Goal: Task Accomplishment & Management: Manage account settings

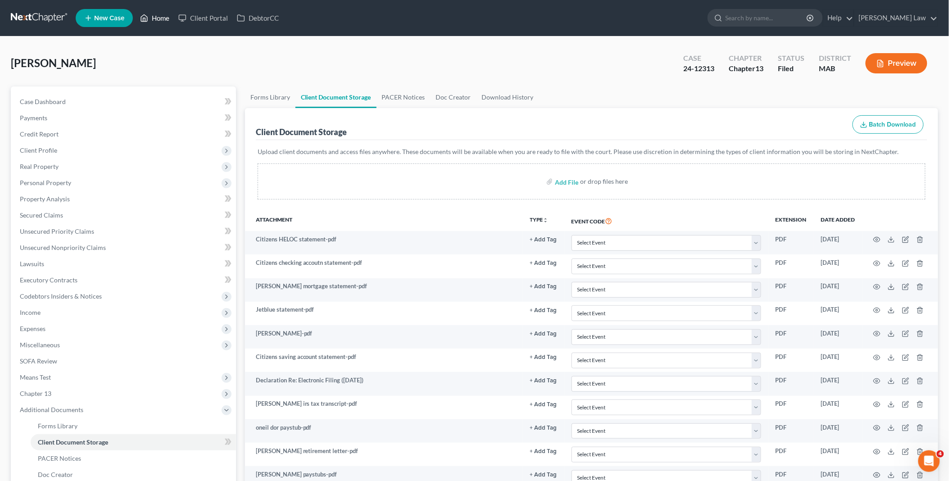
click at [167, 15] on link "Home" at bounding box center [155, 18] width 38 height 16
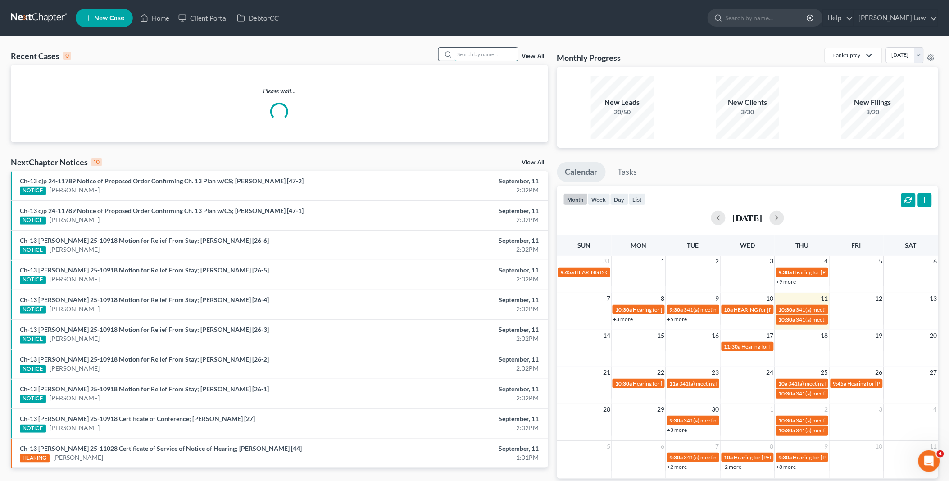
click at [499, 53] on input "search" at bounding box center [486, 54] width 63 height 13
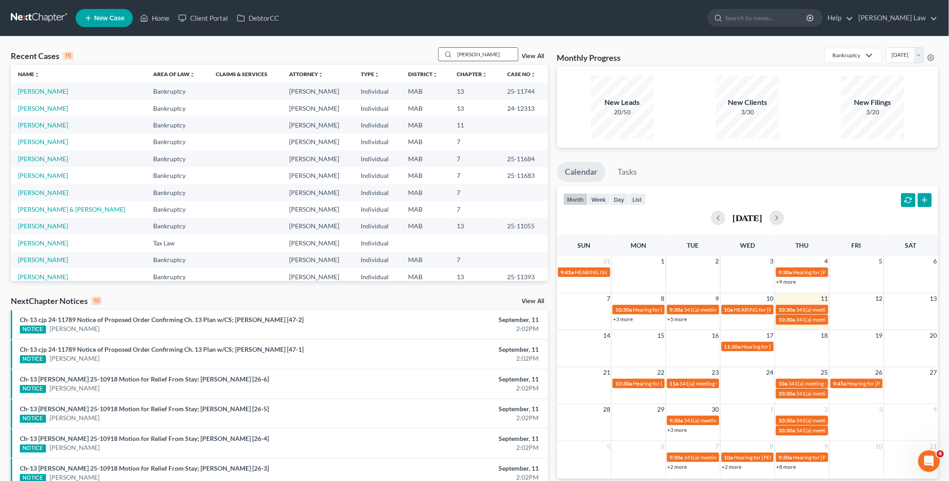
type input "[PERSON_NAME]"
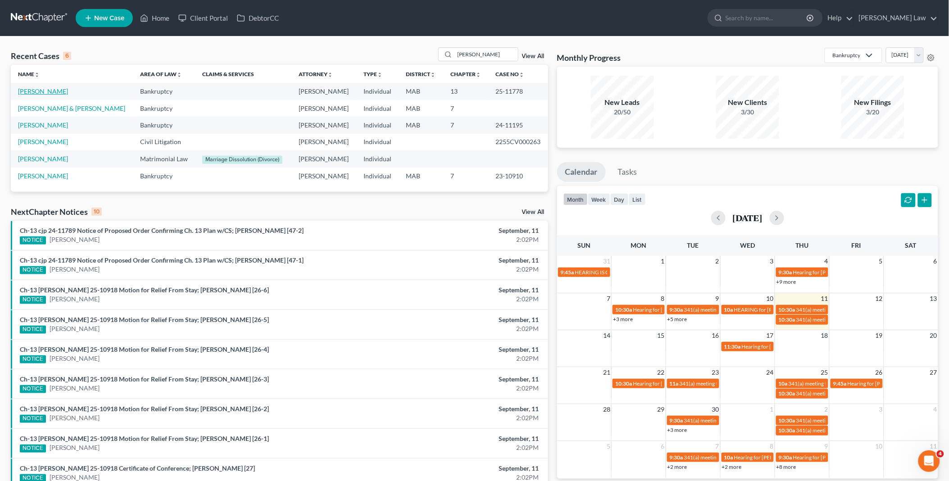
click at [30, 91] on link "[PERSON_NAME]" at bounding box center [43, 91] width 50 height 8
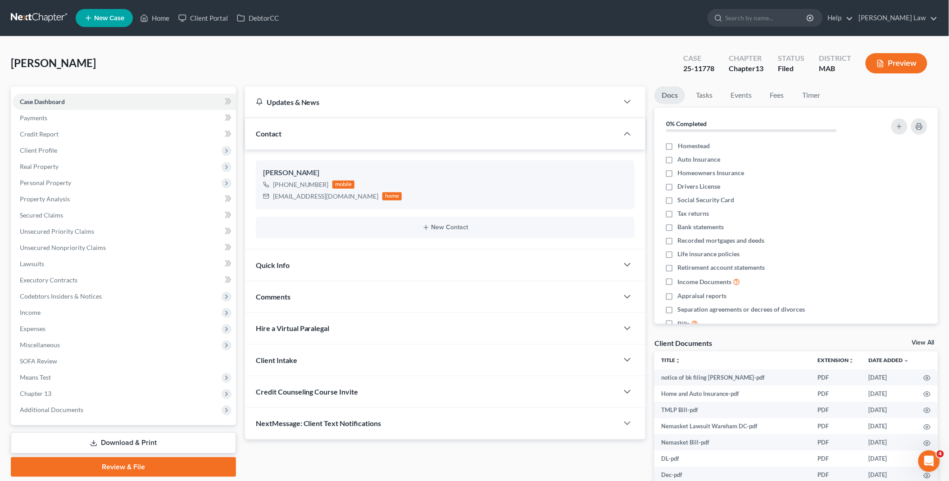
click at [922, 341] on link "View All" at bounding box center [923, 343] width 23 height 6
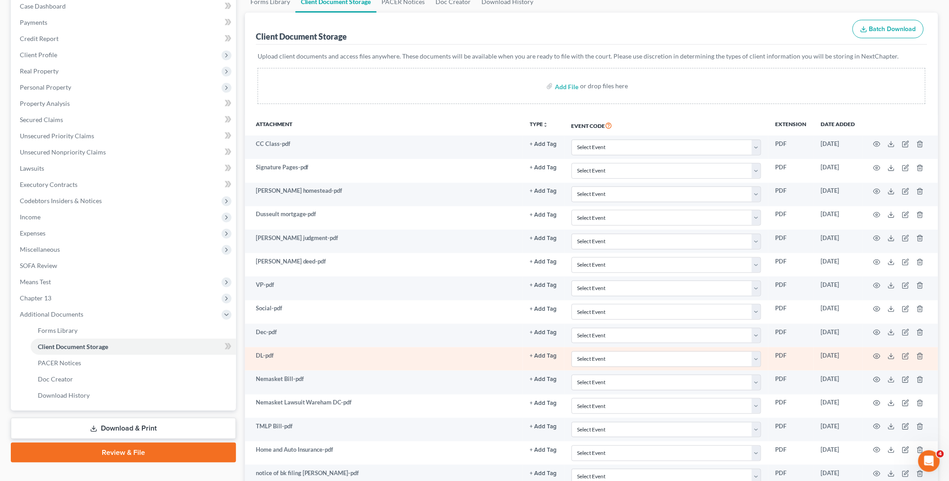
scroll to position [174, 0]
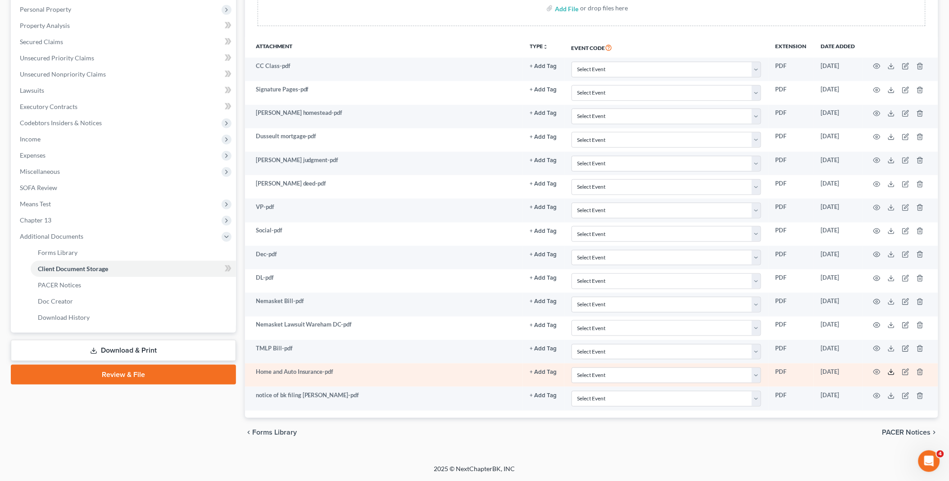
click at [890, 373] on icon at bounding box center [891, 372] width 7 height 7
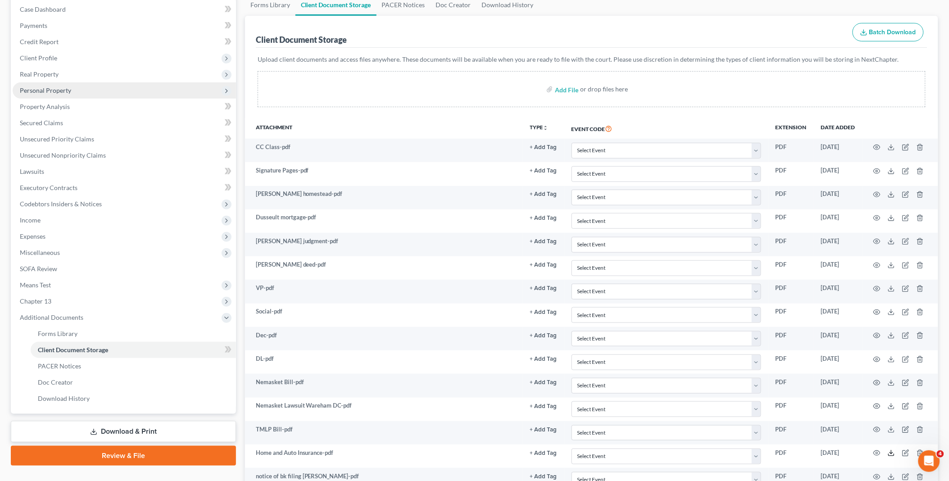
scroll to position [0, 0]
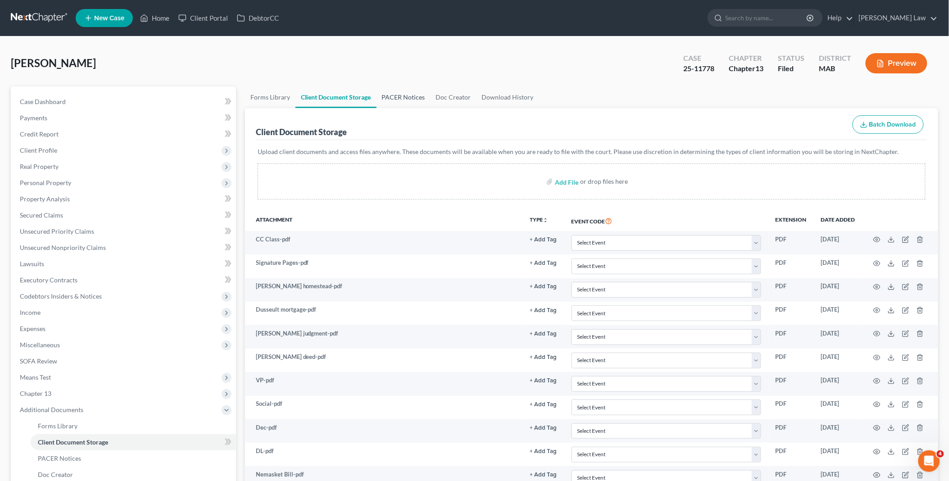
click at [388, 96] on link "PACER Notices" at bounding box center [404, 98] width 54 height 22
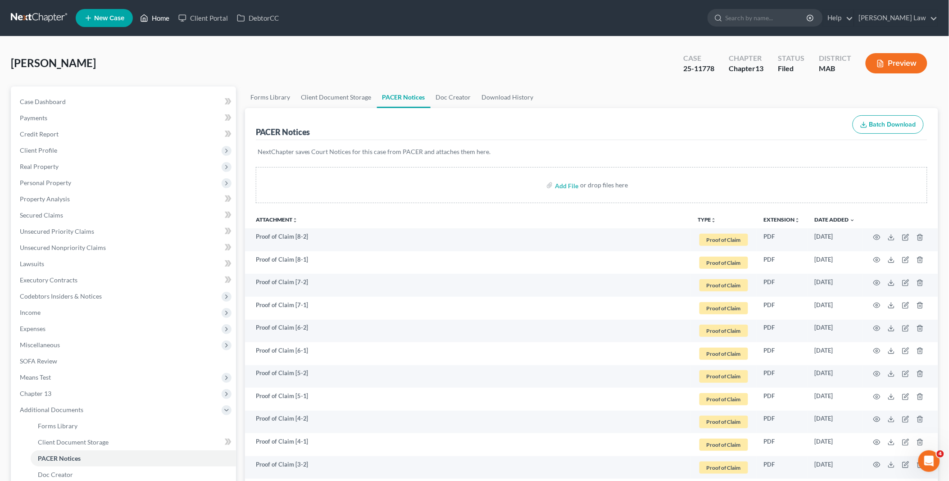
click at [162, 16] on link "Home" at bounding box center [155, 18] width 38 height 16
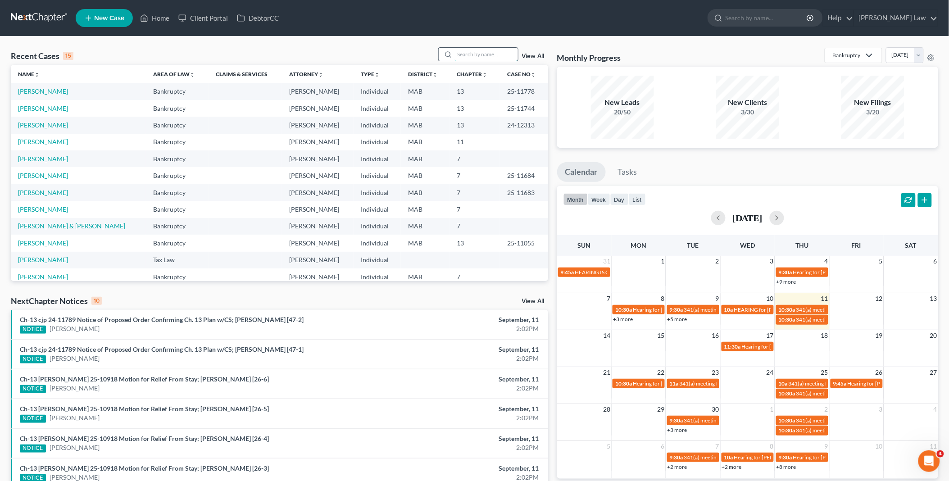
click at [473, 50] on input "search" at bounding box center [486, 54] width 63 height 13
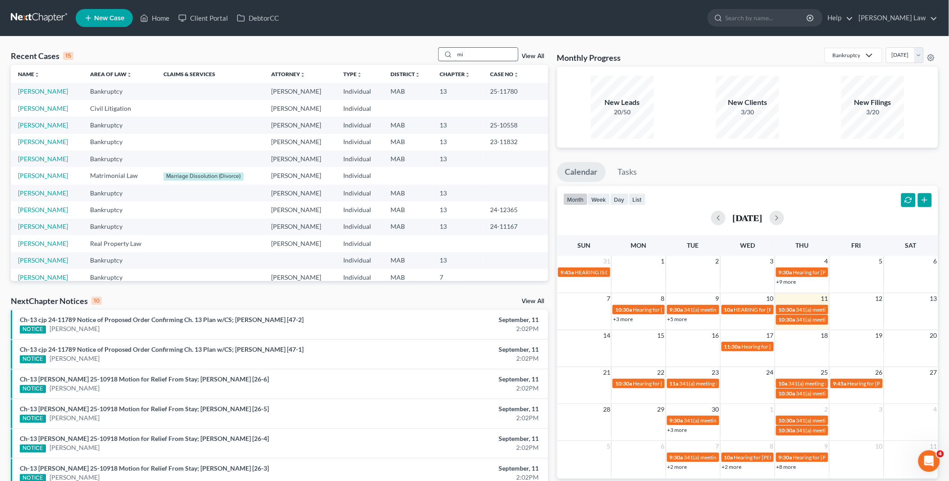
type input "m"
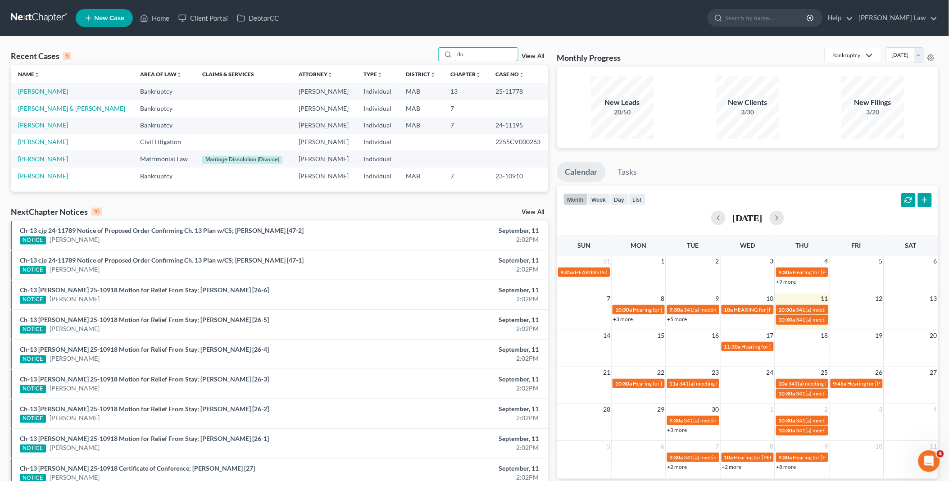
type input "d"
type input "mon"
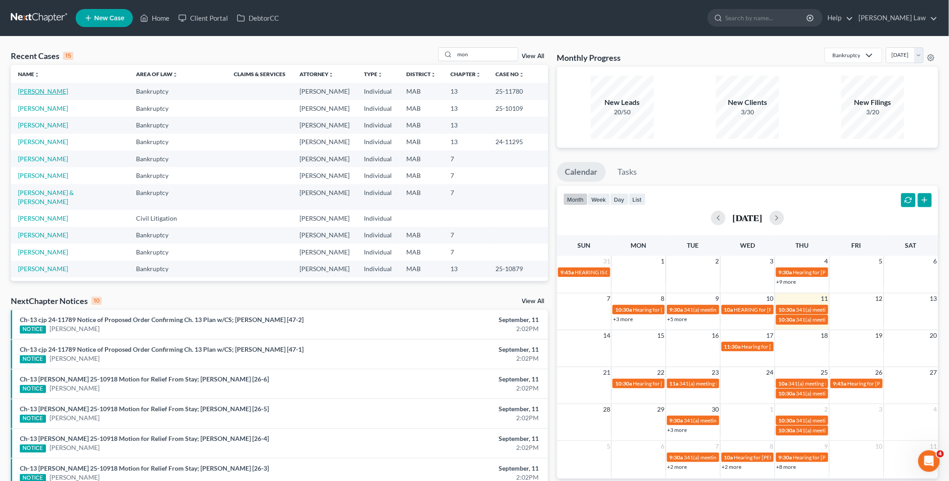
click at [56, 88] on link "[PERSON_NAME]" at bounding box center [43, 91] width 50 height 8
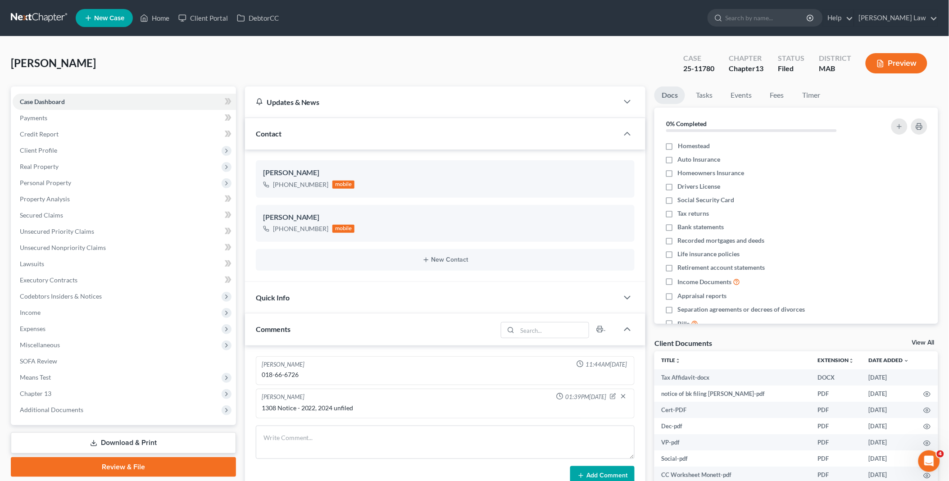
click at [918, 340] on link "View All" at bounding box center [923, 343] width 23 height 6
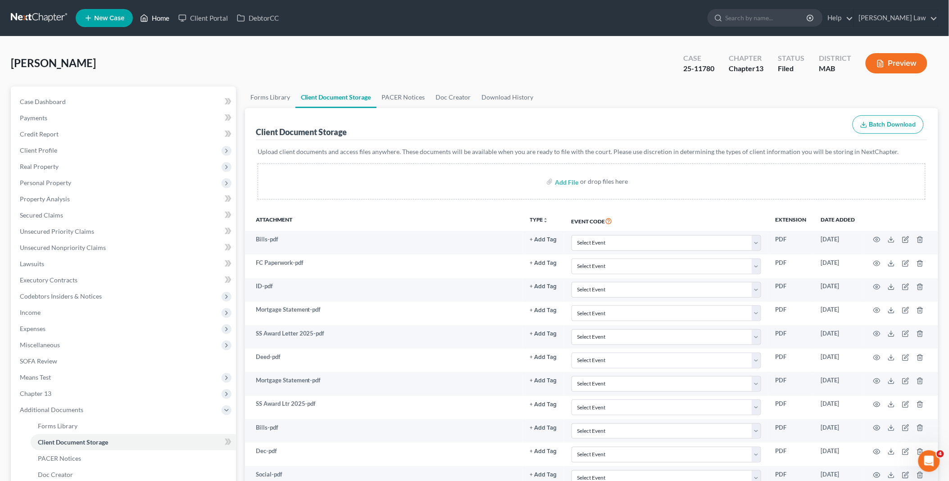
click at [164, 14] on link "Home" at bounding box center [155, 18] width 38 height 16
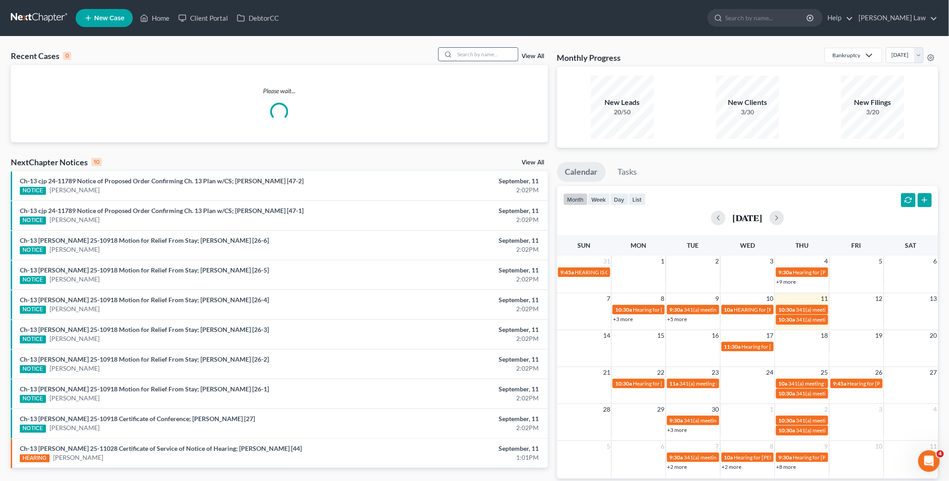
click at [465, 57] on input "search" at bounding box center [486, 54] width 63 height 13
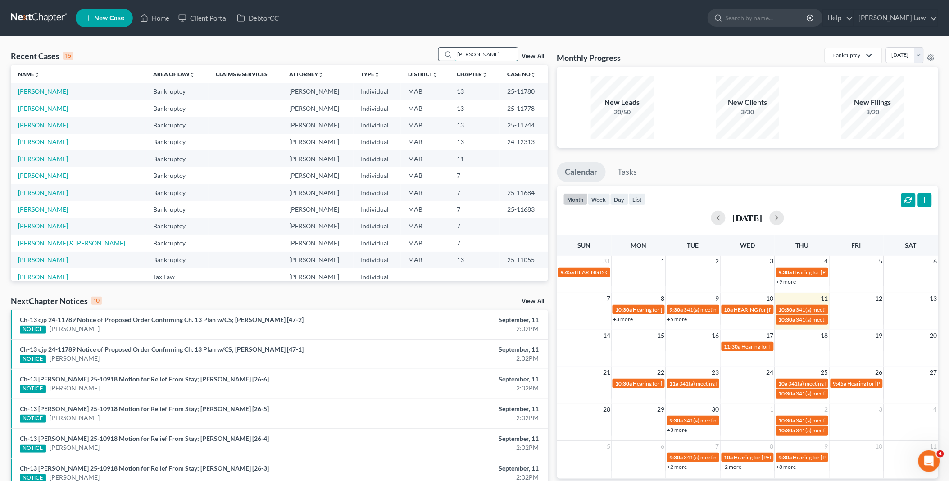
type input "[PERSON_NAME]"
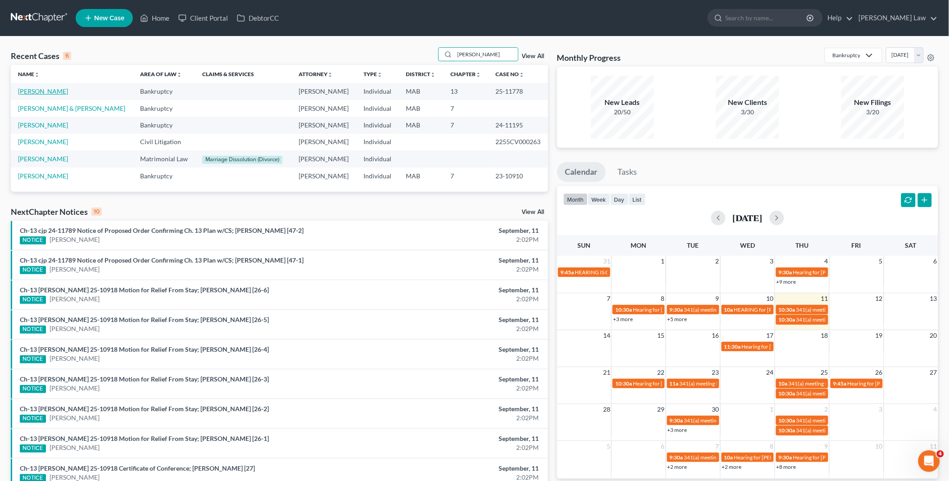
click at [53, 91] on link "[PERSON_NAME]" at bounding box center [43, 91] width 50 height 8
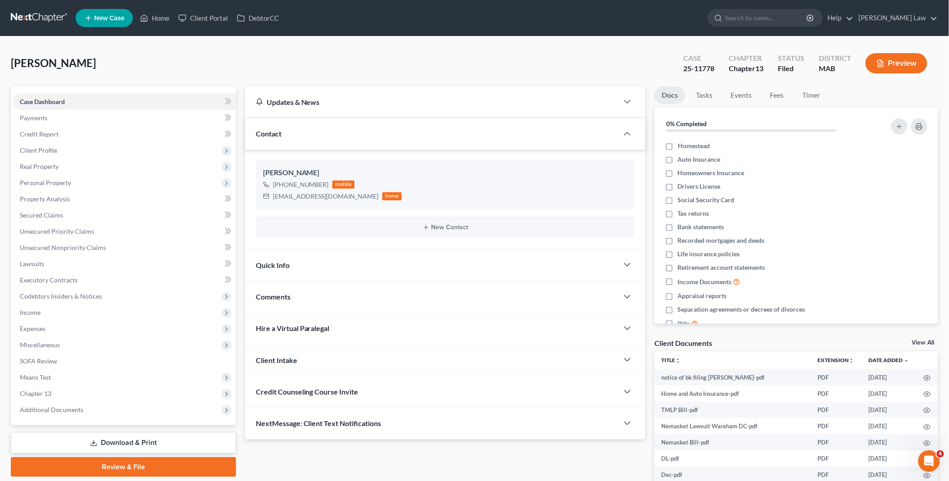
click at [924, 340] on link "View All" at bounding box center [923, 343] width 23 height 6
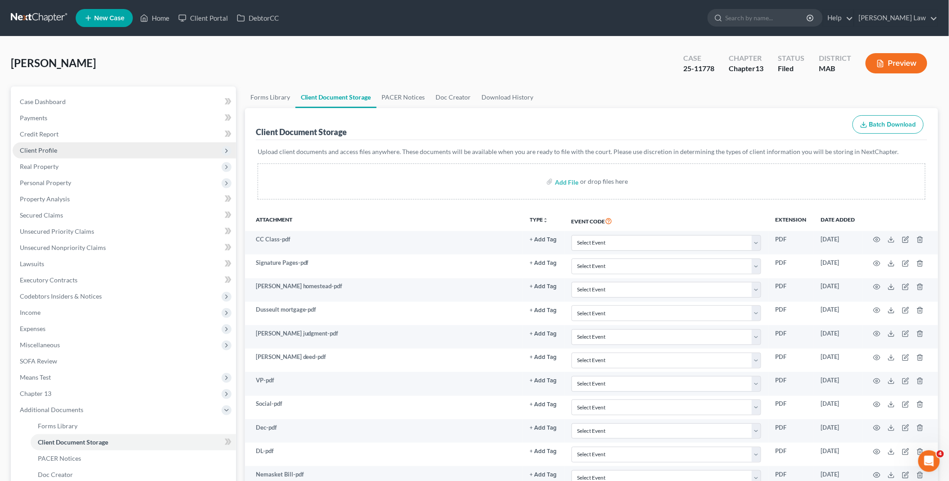
click at [78, 151] on span "Client Profile" at bounding box center [124, 150] width 223 height 16
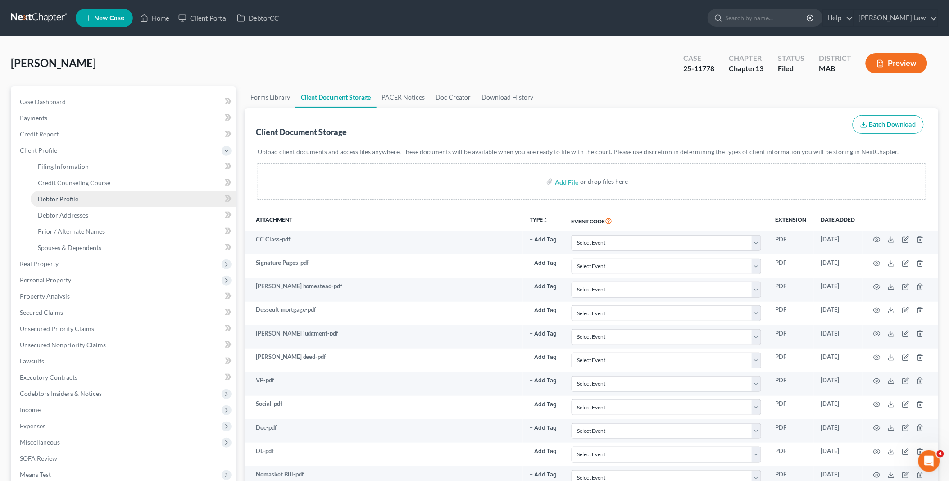
click at [75, 197] on span "Debtor Profile" at bounding box center [58, 199] width 41 height 8
select select "2"
select select "1"
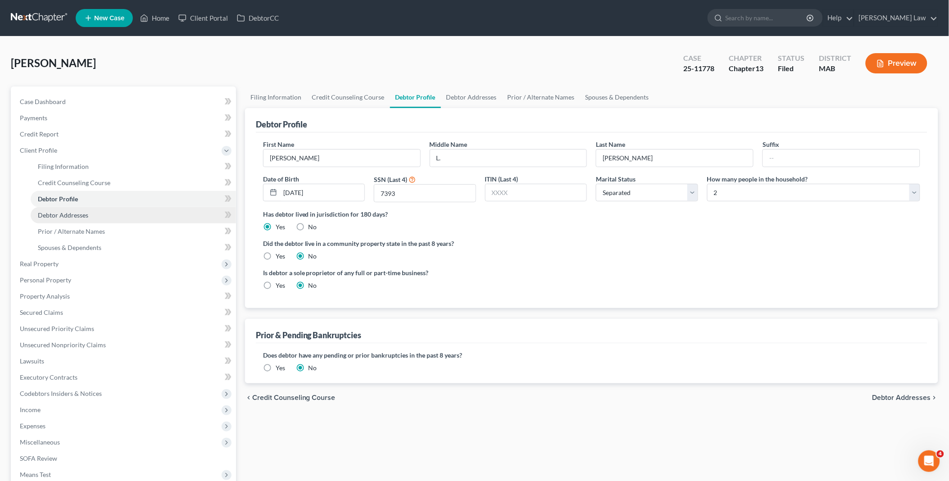
click at [85, 212] on span "Debtor Addresses" at bounding box center [63, 215] width 50 height 8
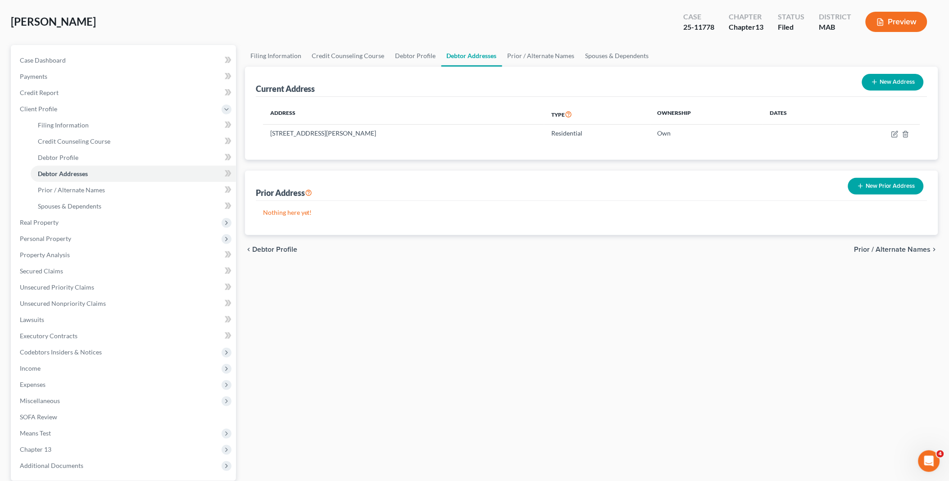
scroll to position [126, 0]
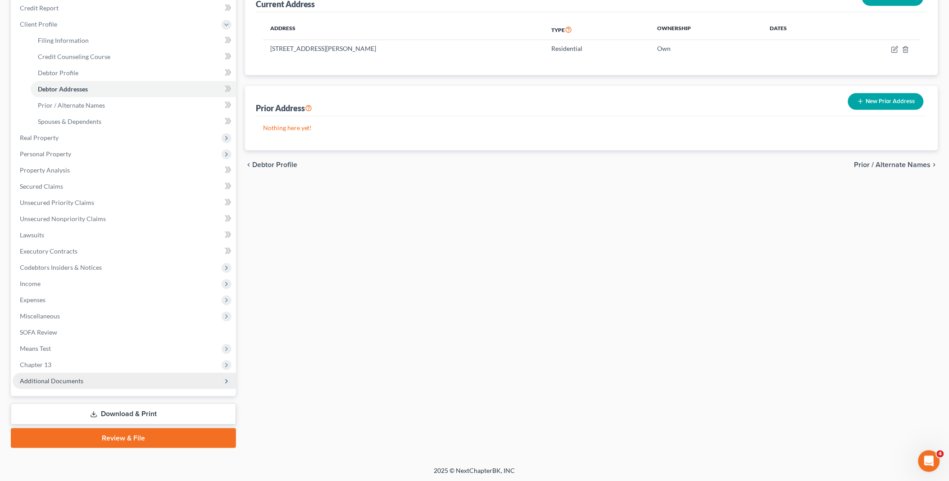
click at [79, 380] on span "Additional Documents" at bounding box center [52, 381] width 64 height 8
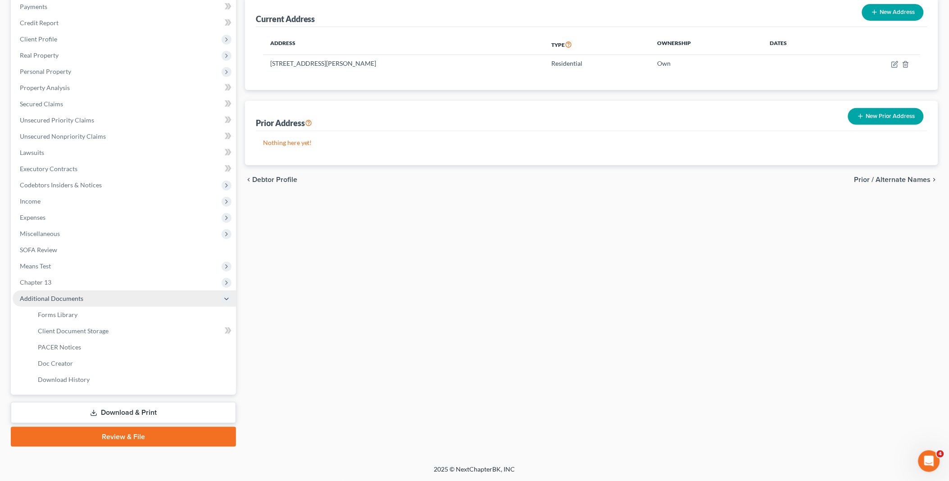
scroll to position [110, 0]
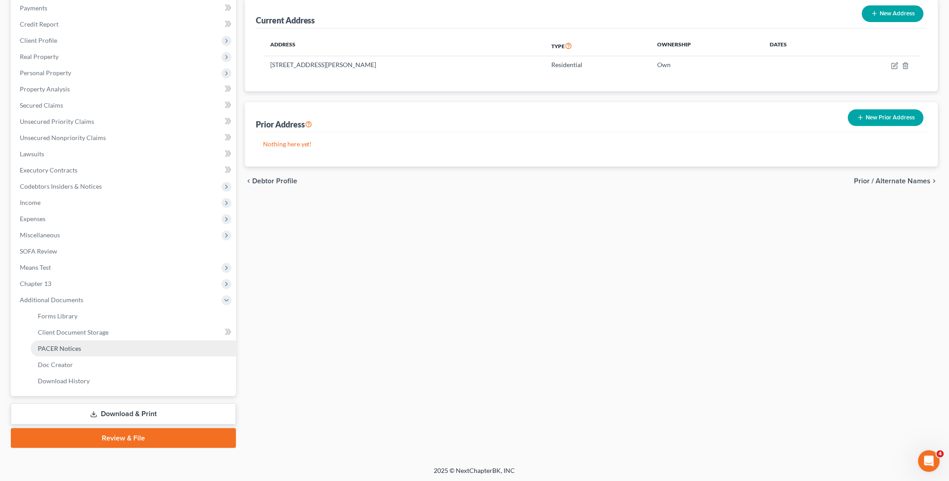
click at [75, 353] on link "PACER Notices" at bounding box center [133, 349] width 205 height 16
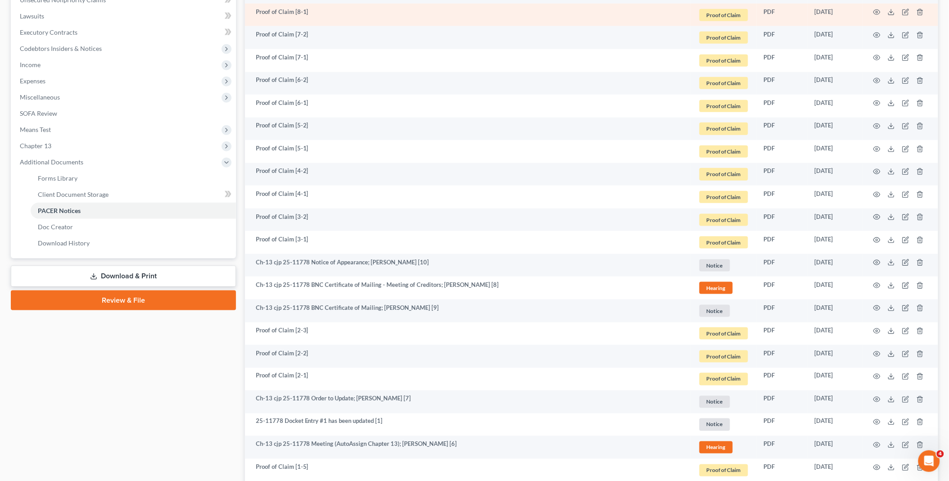
scroll to position [250, 0]
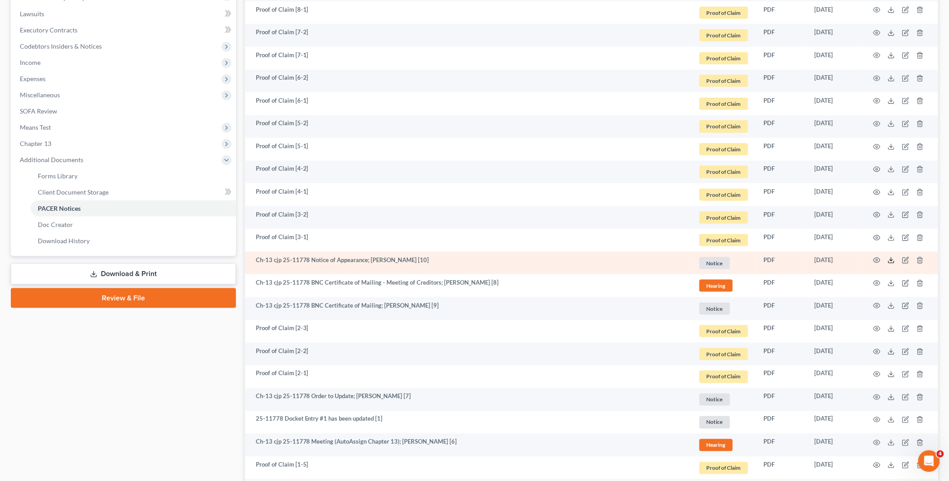
click at [893, 257] on icon at bounding box center [891, 260] width 7 height 7
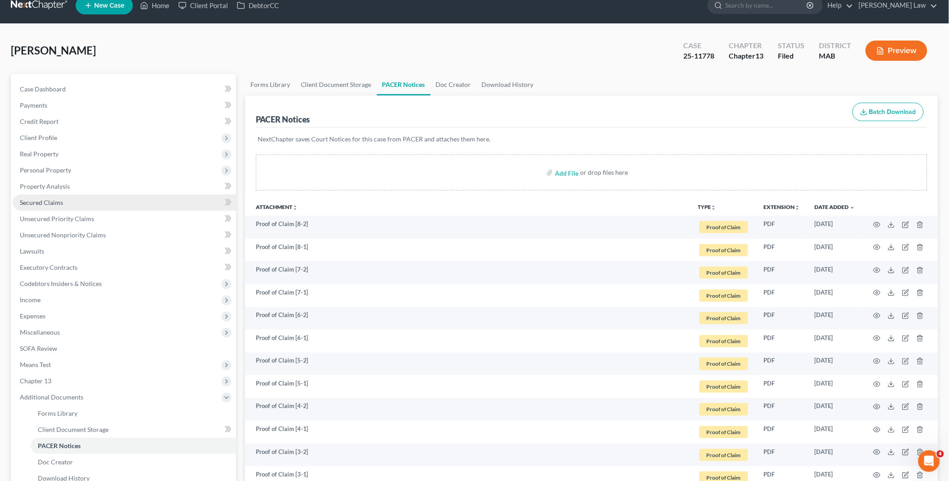
scroll to position [0, 0]
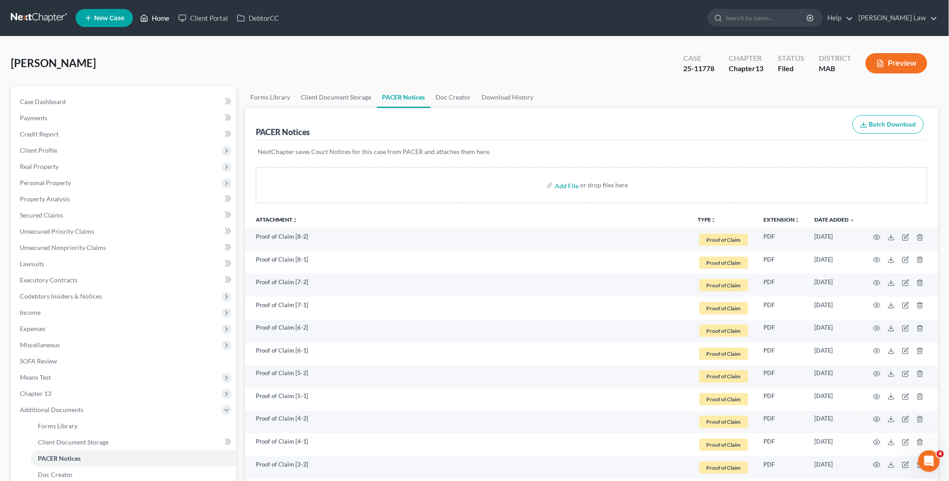
click at [158, 18] on link "Home" at bounding box center [155, 18] width 38 height 16
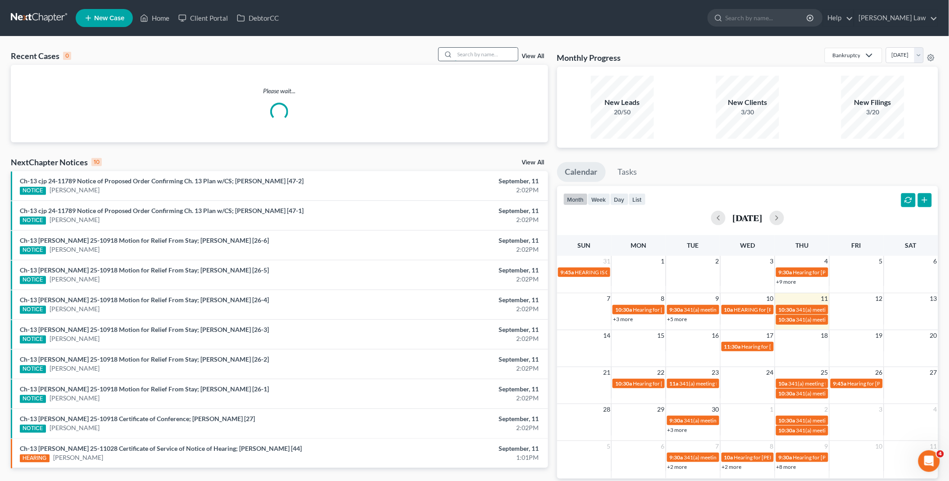
click at [469, 56] on input "search" at bounding box center [486, 54] width 63 height 13
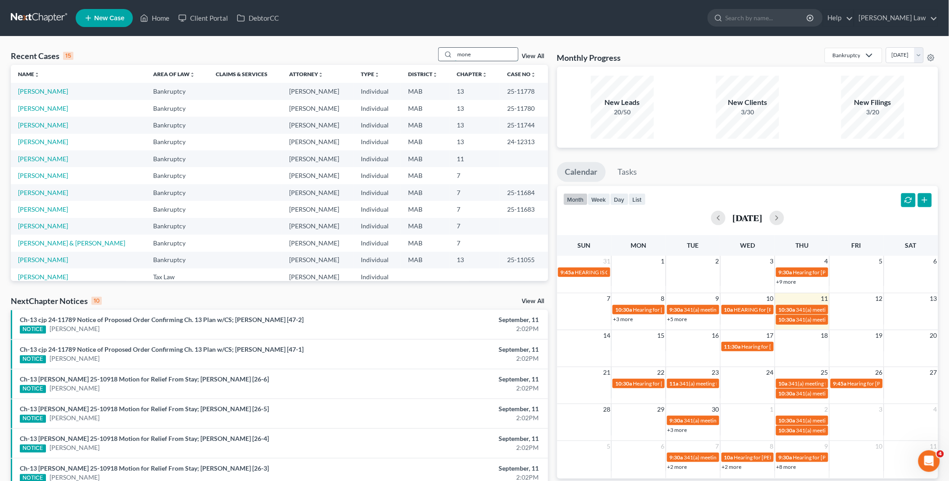
type input "mone"
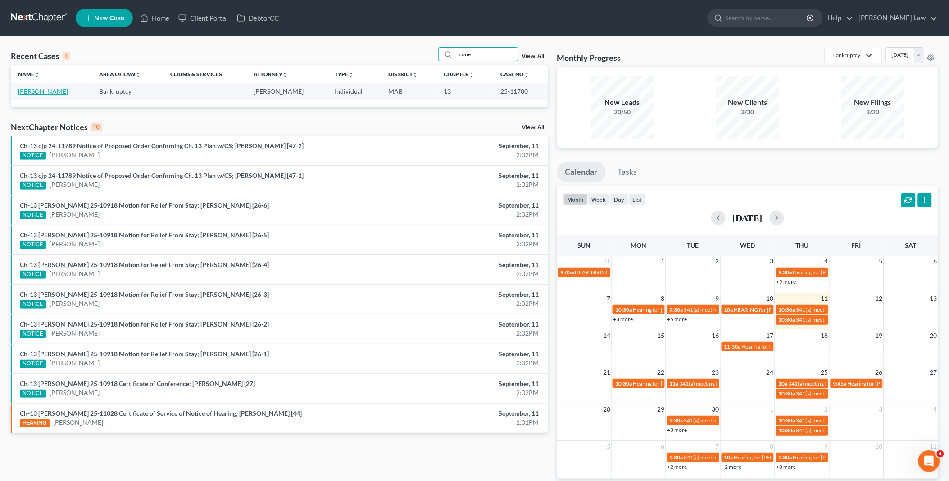
click at [43, 92] on link "[PERSON_NAME]" at bounding box center [43, 91] width 50 height 8
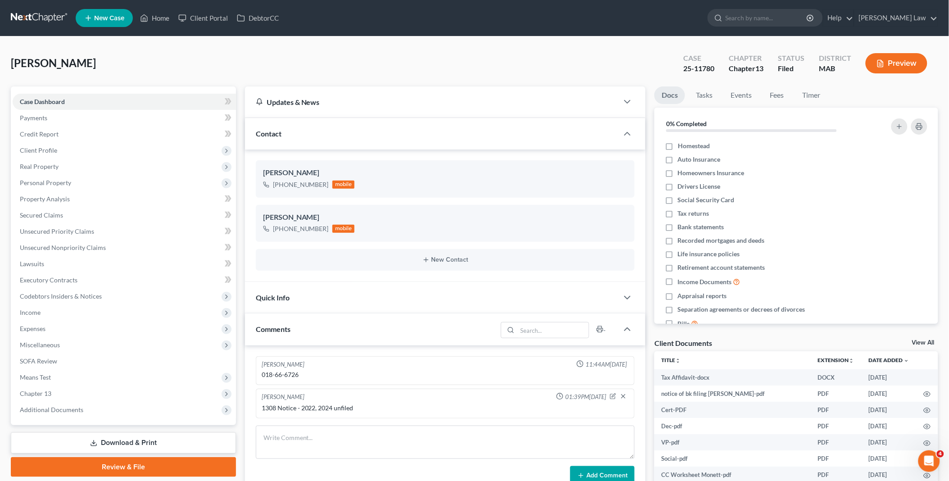
click at [912, 342] on link "View All" at bounding box center [923, 343] width 23 height 6
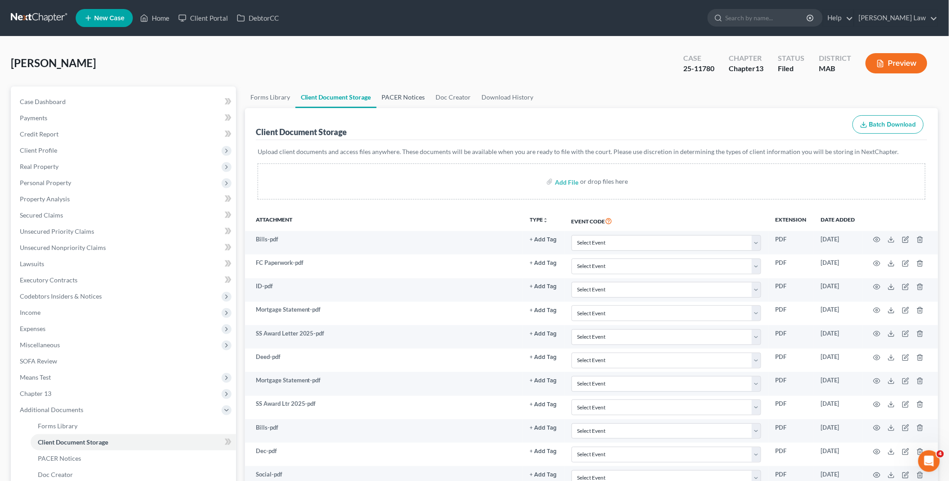
click at [390, 96] on link "PACER Notices" at bounding box center [404, 98] width 54 height 22
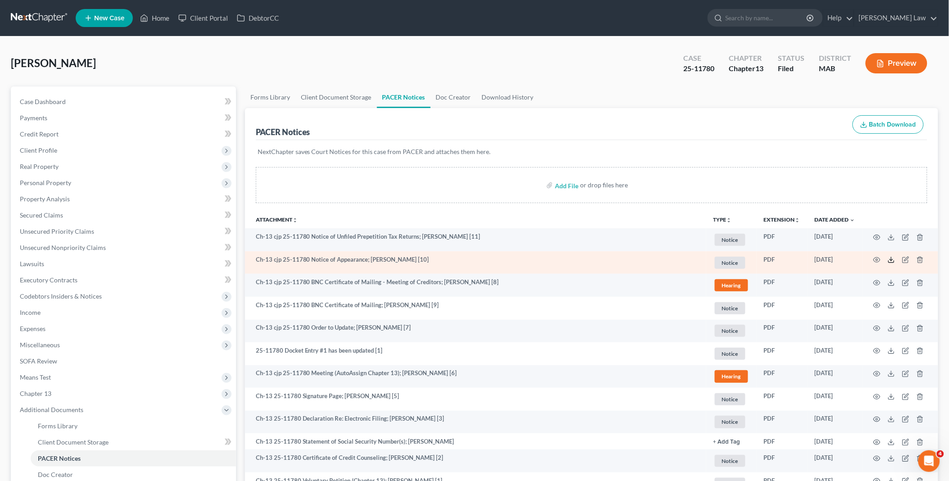
click at [891, 259] on icon at bounding box center [891, 259] width 7 height 7
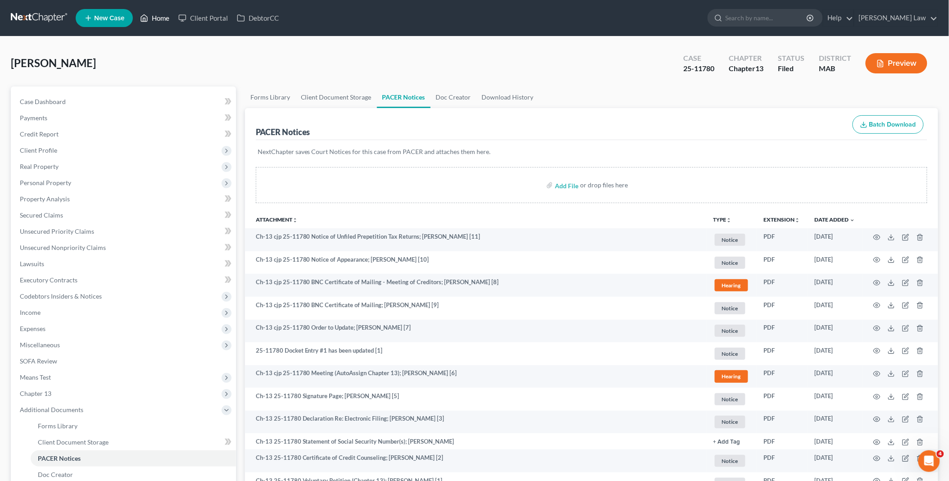
click at [163, 15] on link "Home" at bounding box center [155, 18] width 38 height 16
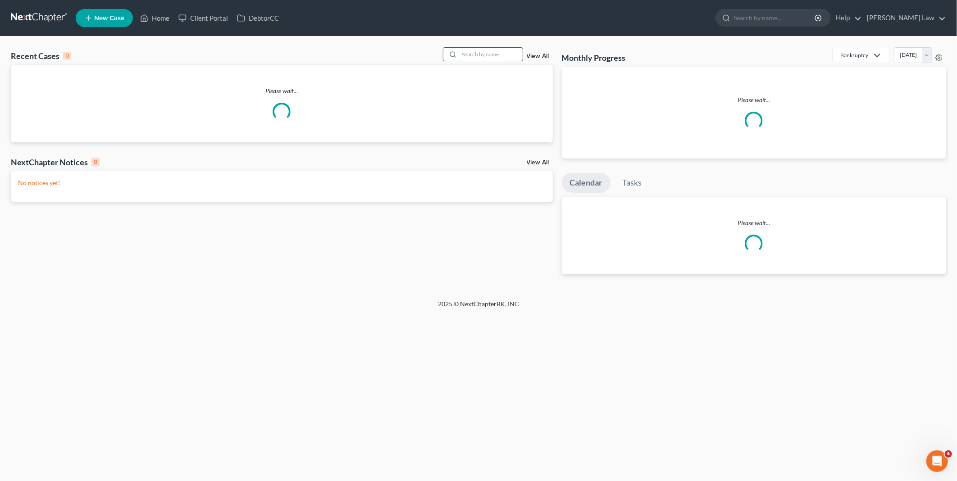
click at [501, 51] on input "search" at bounding box center [491, 54] width 63 height 13
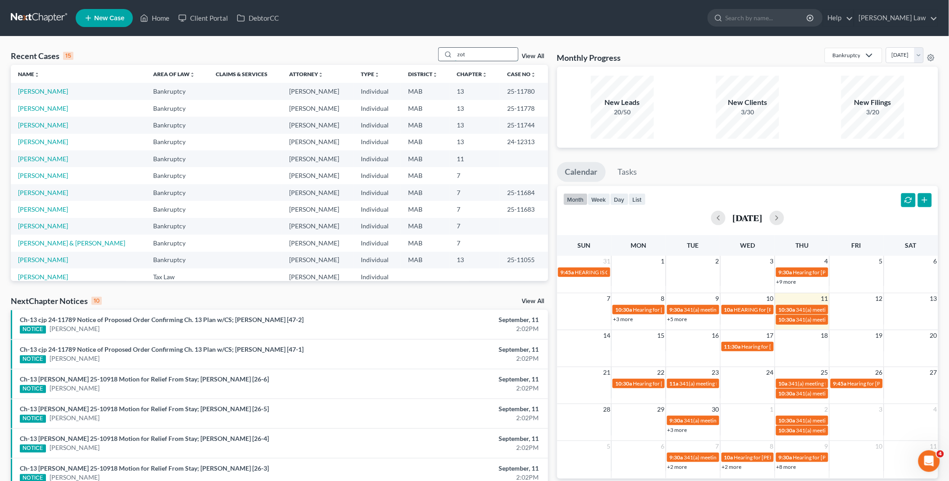
type input "zot"
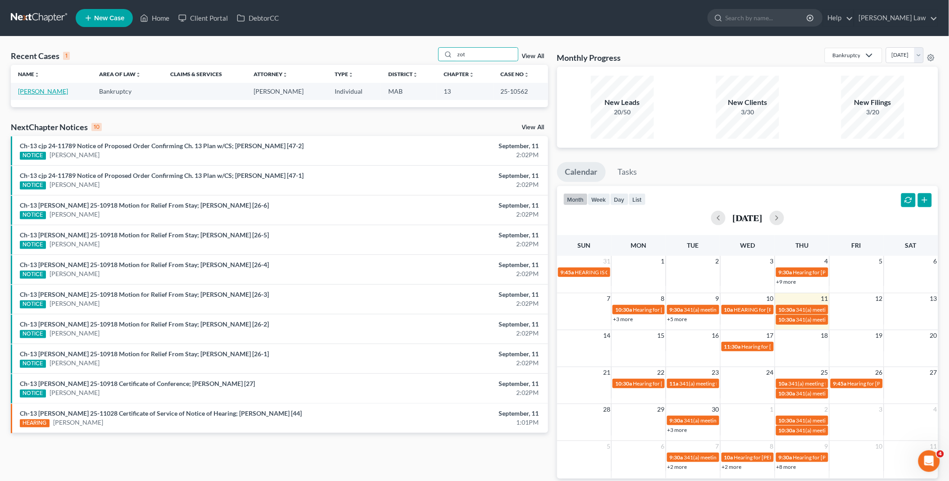
click at [36, 92] on link "[PERSON_NAME]" at bounding box center [43, 91] width 50 height 8
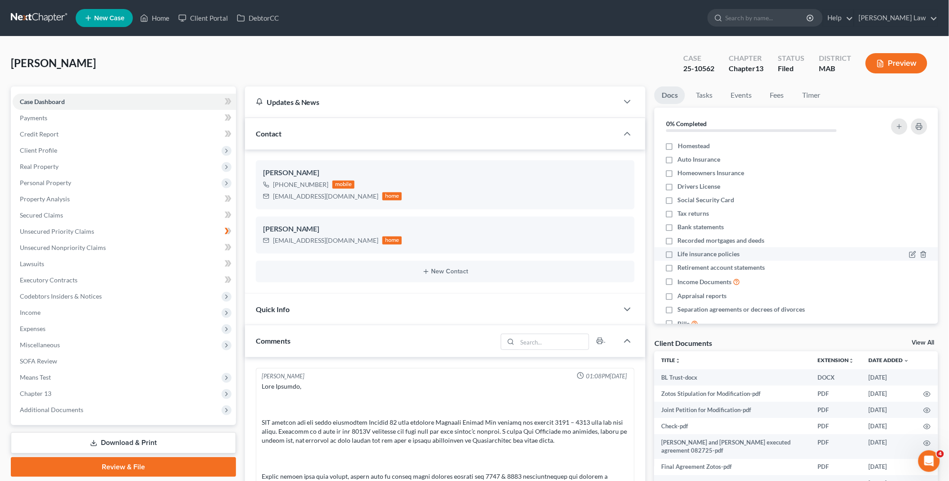
scroll to position [1925, 0]
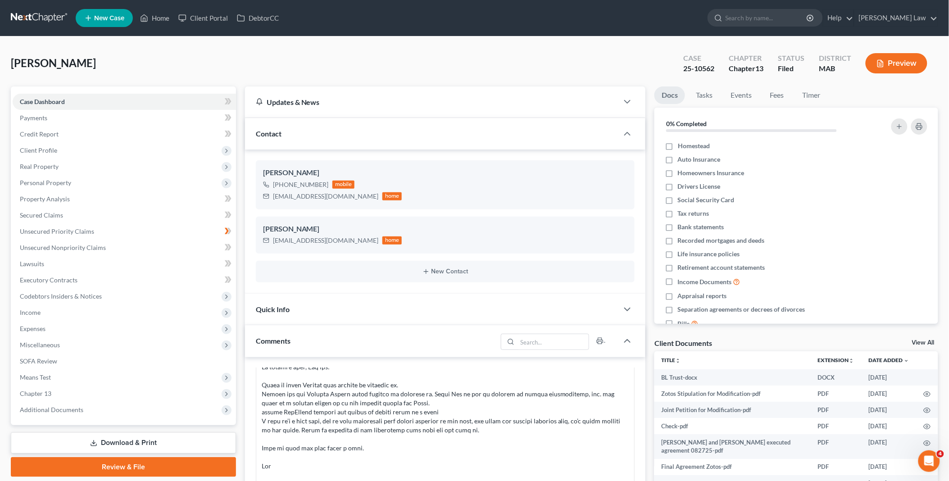
click at [921, 341] on link "View All" at bounding box center [923, 343] width 23 height 6
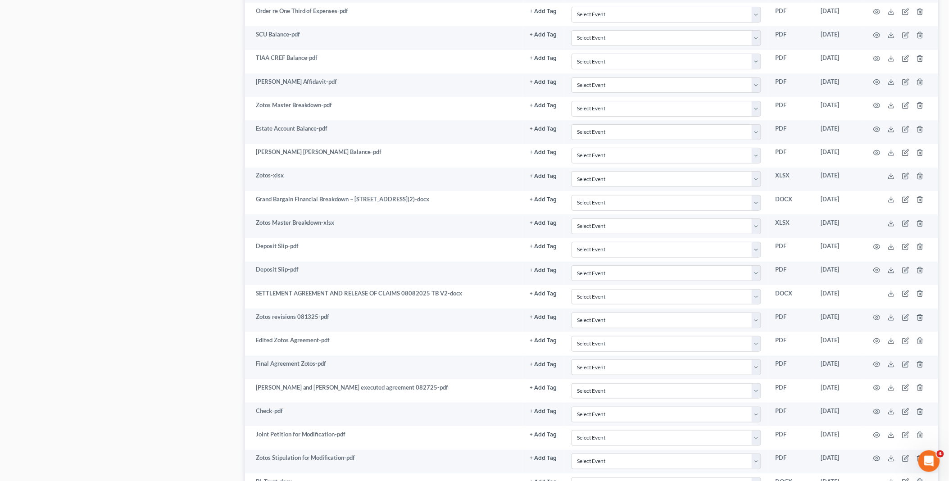
scroll to position [1332, 0]
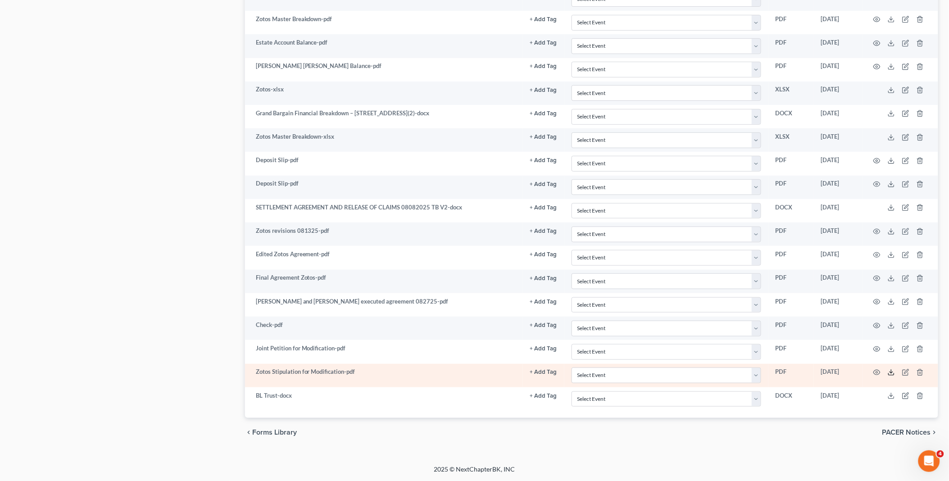
click at [891, 373] on polyline at bounding box center [891, 372] width 3 height 1
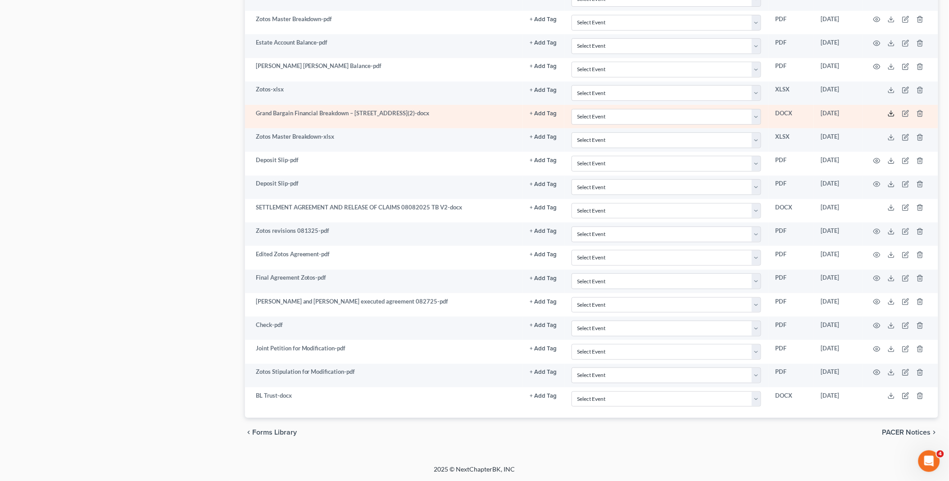
click at [890, 113] on polyline at bounding box center [891, 113] width 3 height 1
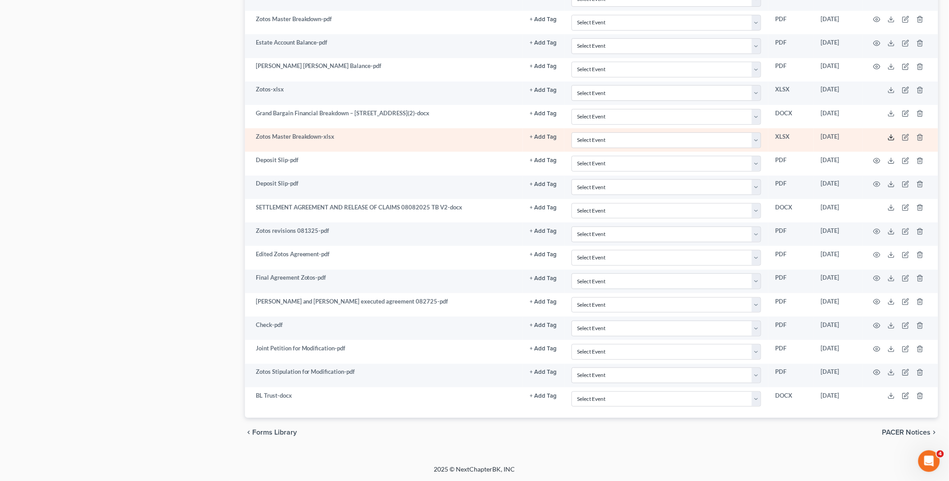
click at [894, 137] on polyline at bounding box center [891, 137] width 3 height 1
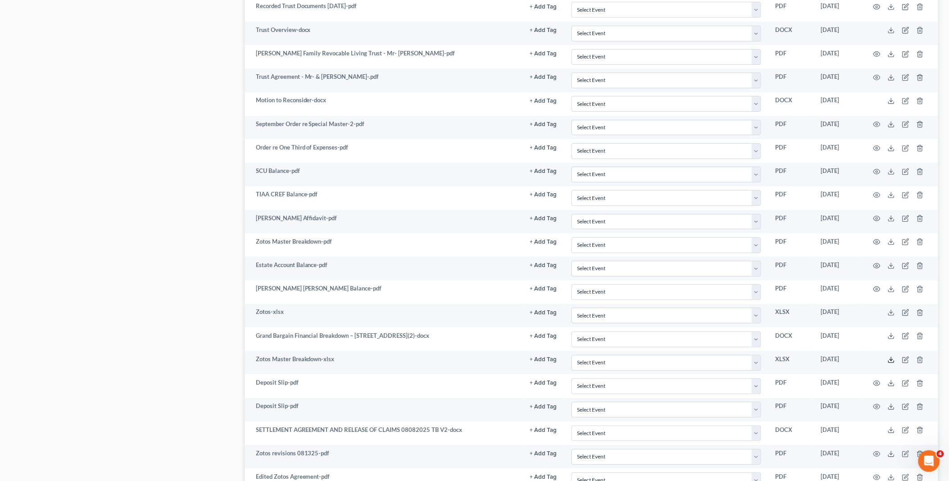
scroll to position [1082, 0]
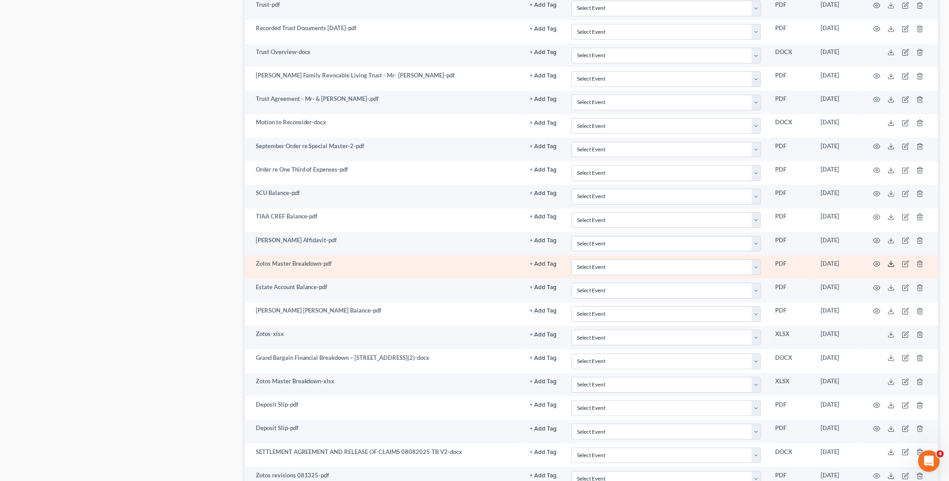
click at [891, 265] on polyline at bounding box center [891, 264] width 3 height 1
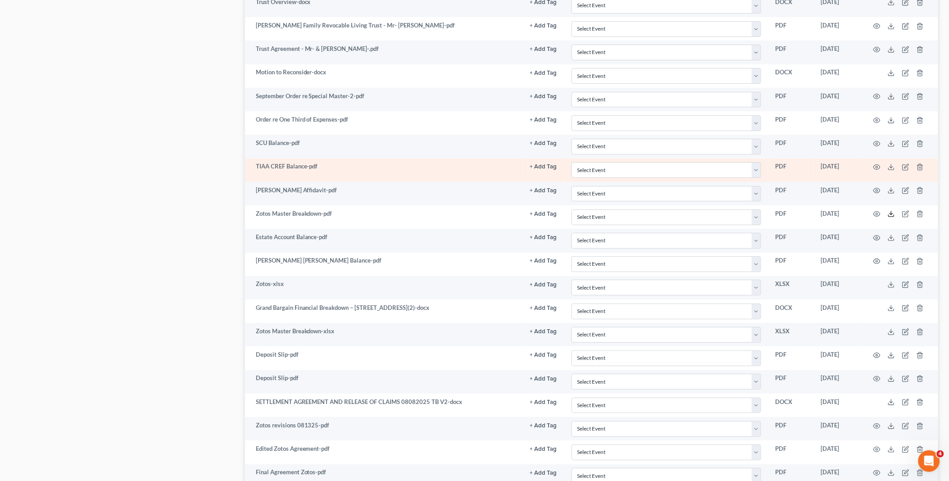
scroll to position [1182, 0]
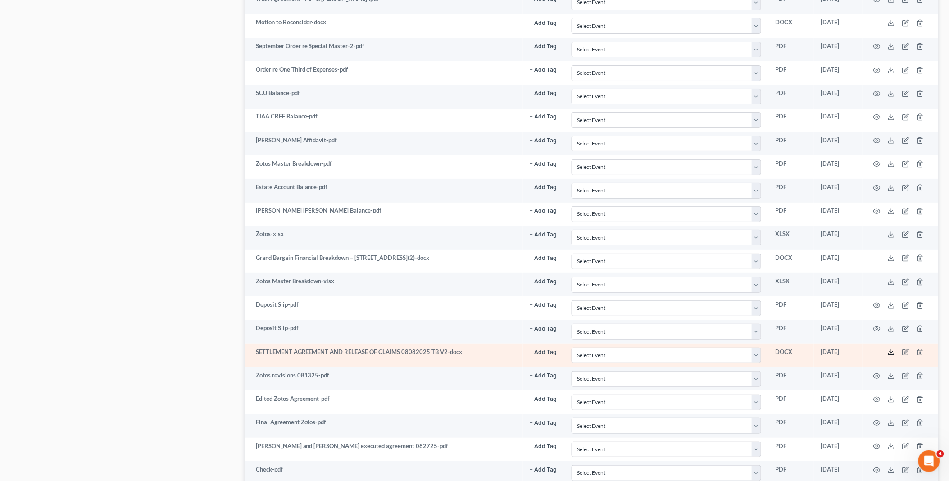
click at [893, 356] on icon at bounding box center [891, 352] width 7 height 7
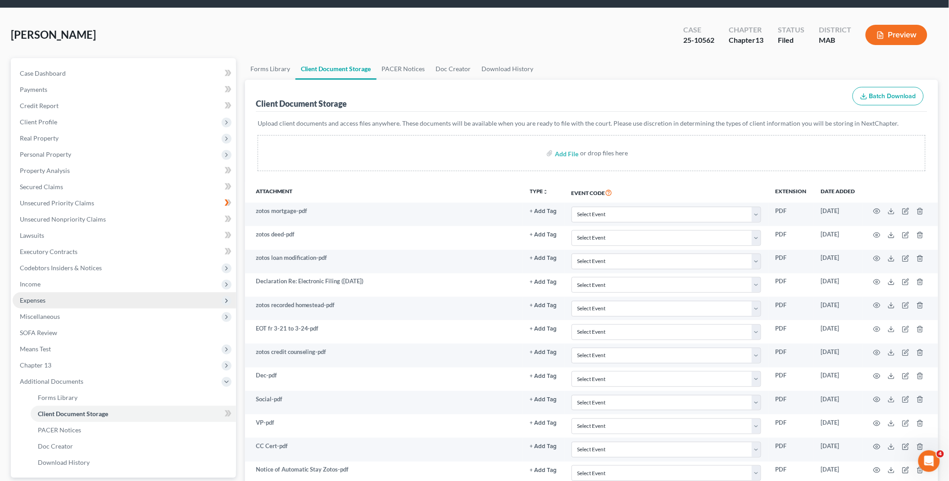
scroll to position [0, 0]
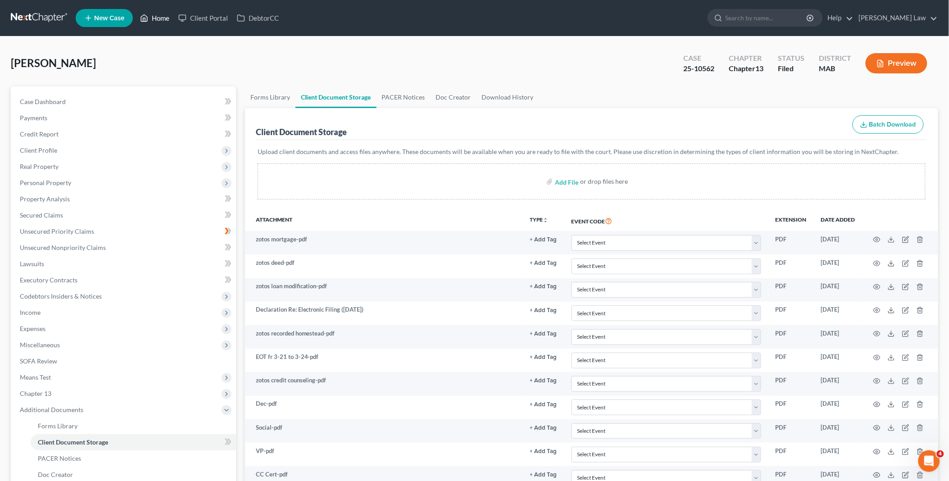
click at [156, 16] on link "Home" at bounding box center [155, 18] width 38 height 16
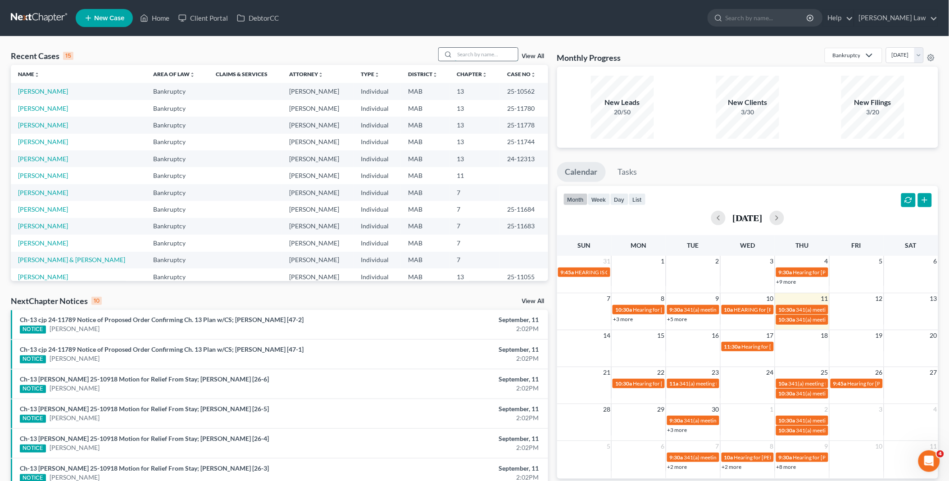
click at [471, 56] on input "search" at bounding box center [486, 54] width 63 height 13
type input "[PERSON_NAME]"
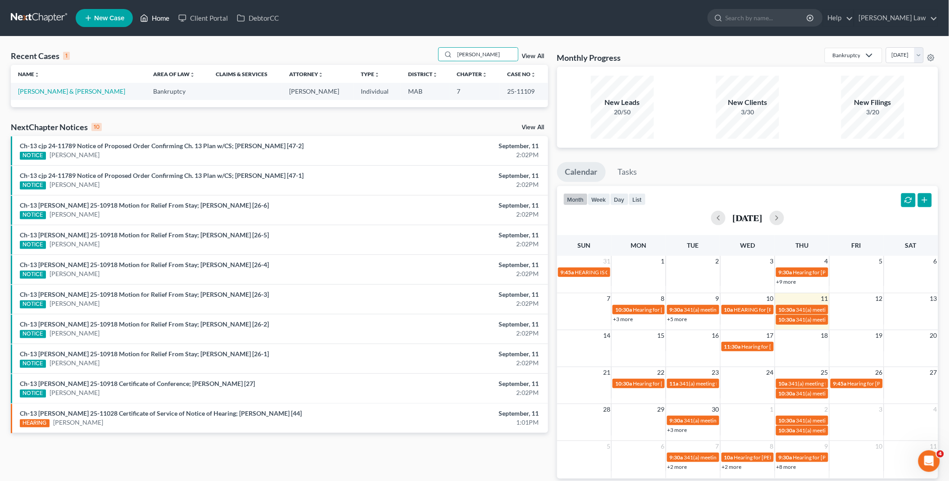
click at [160, 16] on link "Home" at bounding box center [155, 18] width 38 height 16
